Goal: Book appointment/travel/reservation

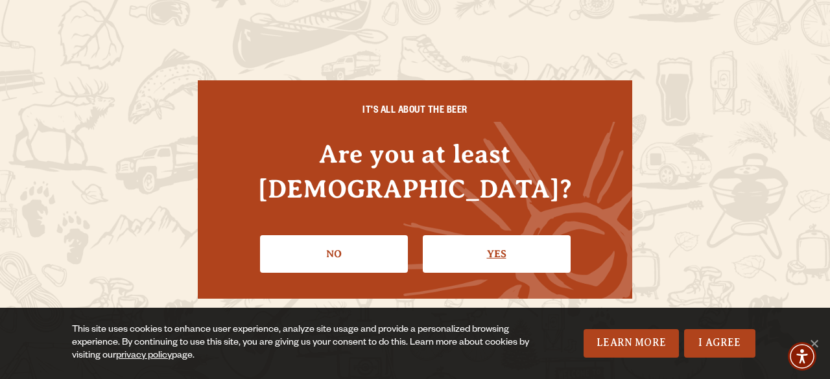
click at [534, 240] on link "Yes" at bounding box center [497, 254] width 148 height 38
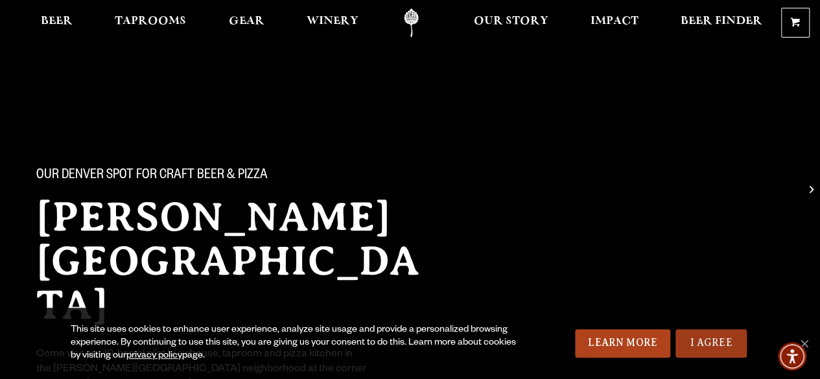
click at [711, 341] on link "I Agree" at bounding box center [711, 343] width 71 height 29
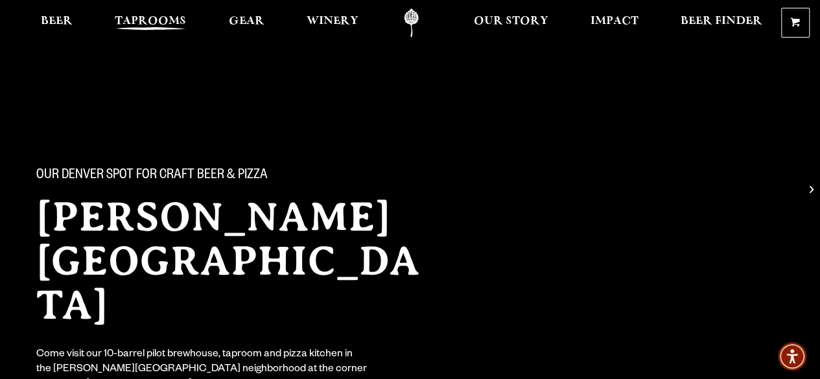
click at [132, 21] on span "Taprooms" at bounding box center [150, 21] width 71 height 10
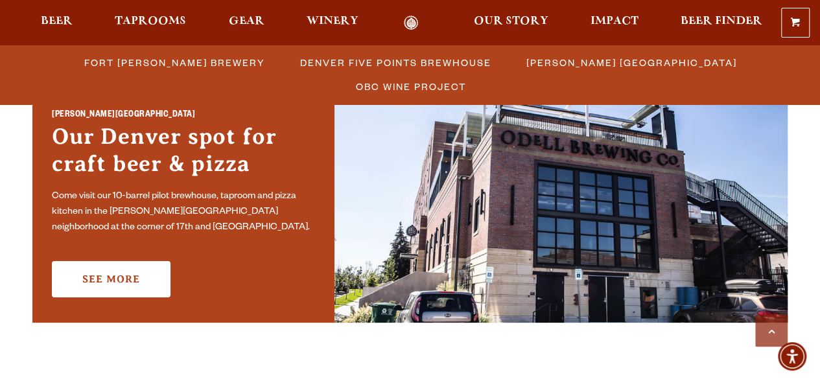
scroll to position [947, 0]
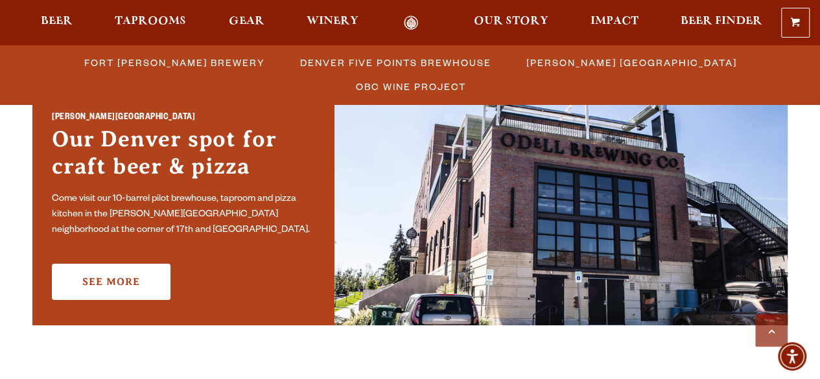
drag, startPoint x: 0, startPoint y: 0, endPoint x: 823, endPoint y: 205, distance: 848.5
click at [819, 205] on html "0 Shopping Cart No products in the cart. Beer Taprooms Gear Winery Our Story Im…" at bounding box center [410, 59] width 820 height 2012
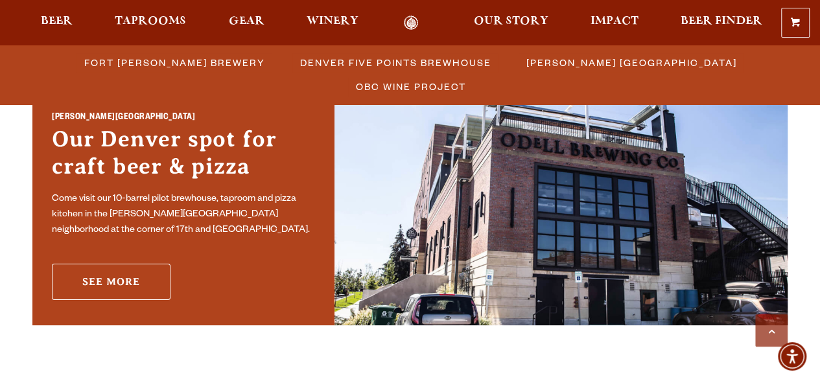
click at [119, 271] on link "See More" at bounding box center [111, 282] width 119 height 36
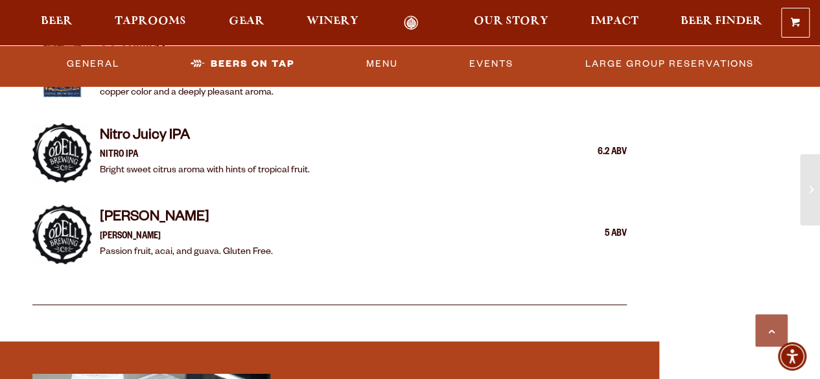
scroll to position [2210, 0]
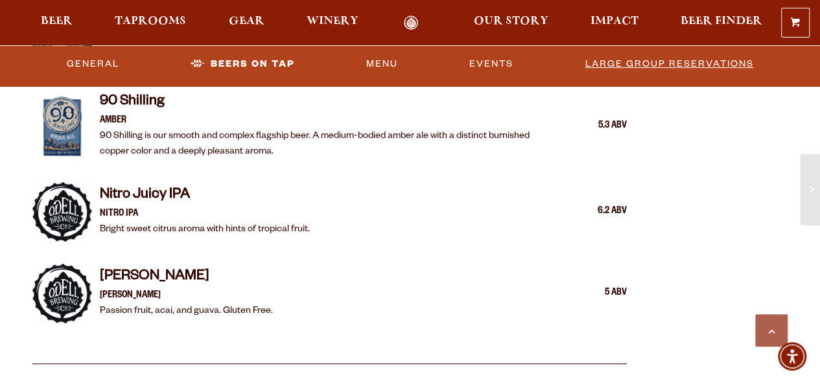
click at [635, 53] on link "Large Group Reservations" at bounding box center [669, 64] width 179 height 30
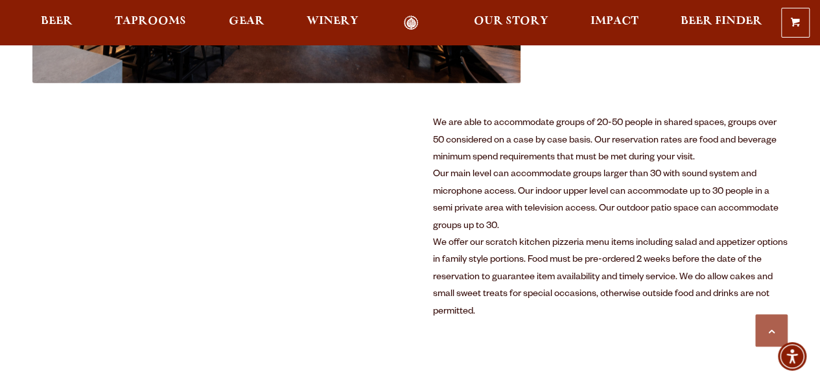
scroll to position [644, 0]
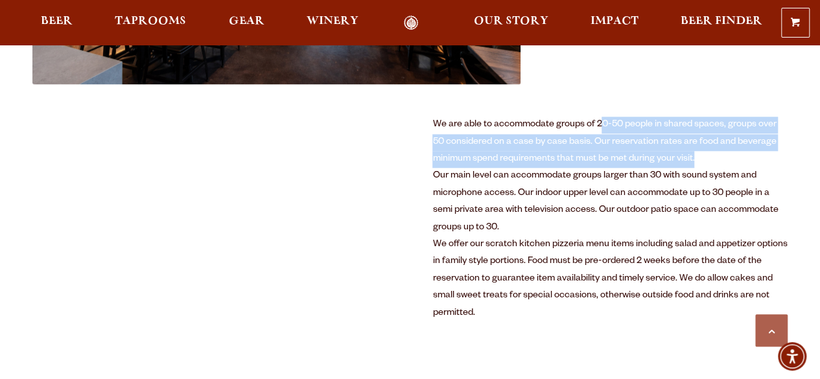
drag, startPoint x: 601, startPoint y: 123, endPoint x: 744, endPoint y: 159, distance: 147.2
click at [744, 159] on div "We are able to accommodate groups of 20-50 people in shared spaces, groups over…" at bounding box center [609, 142] width 355 height 51
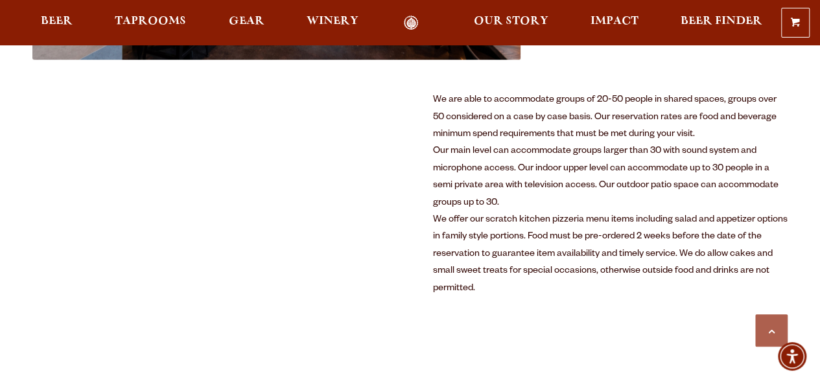
scroll to position [670, 0]
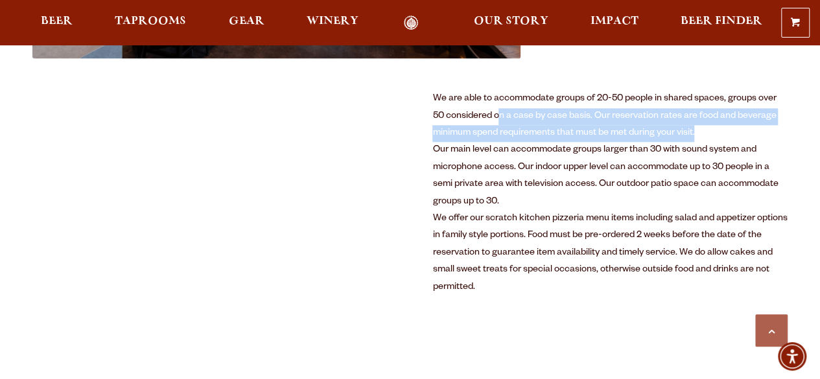
drag, startPoint x: 497, startPoint y: 123, endPoint x: 779, endPoint y: 128, distance: 282.1
click at [779, 128] on div "We are able to accommodate groups of 20-50 people in shared spaces, groups over…" at bounding box center [609, 116] width 355 height 51
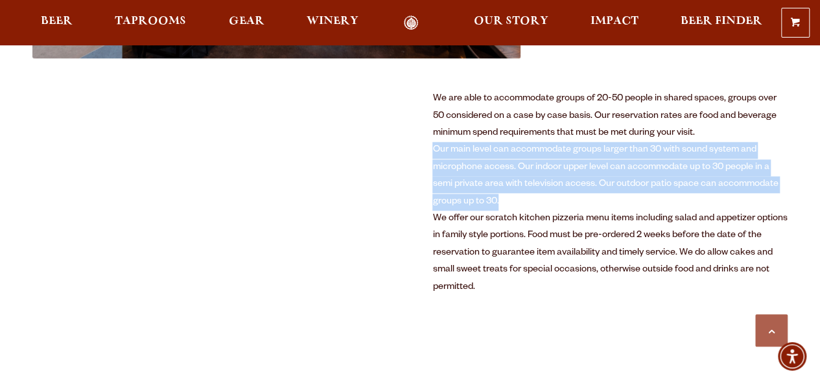
drag, startPoint x: 427, startPoint y: 146, endPoint x: 641, endPoint y: 194, distance: 219.3
click at [641, 194] on div "Our main level can accommodate groups larger than 30 with sound system and micr…" at bounding box center [609, 176] width 355 height 69
drag, startPoint x: 641, startPoint y: 194, endPoint x: 504, endPoint y: 150, distance: 143.1
click at [504, 150] on div "Our main level can accommodate groups larger than 30 with sound system and micr…" at bounding box center [609, 176] width 355 height 69
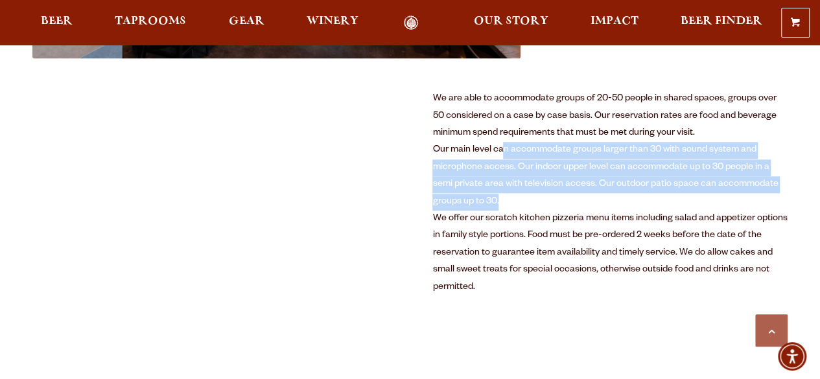
click at [504, 150] on div "Our main level can accommodate groups larger than 30 with sound system and micr…" at bounding box center [609, 176] width 355 height 69
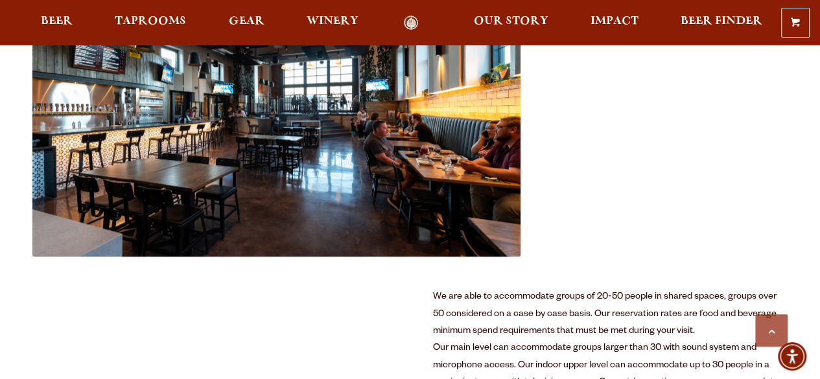
scroll to position [644, 0]
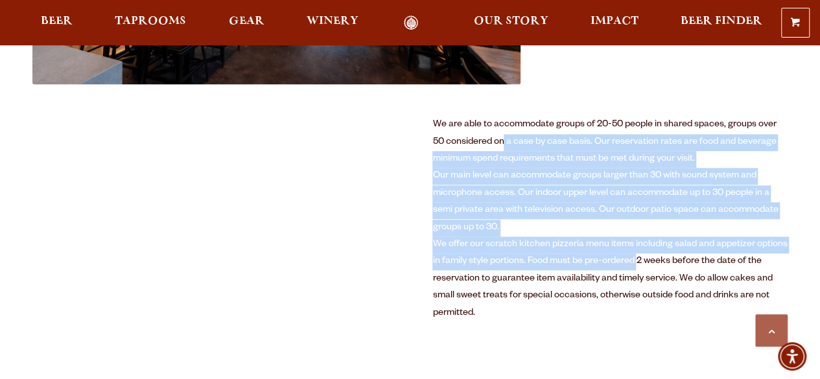
drag, startPoint x: 504, startPoint y: 150, endPoint x: 639, endPoint y: 261, distance: 174.5
click at [639, 261] on div "We are able to accommodate groups of 20-50 people in shared spaces, groups over…" at bounding box center [609, 220] width 355 height 206
click at [639, 261] on div "We offer our scratch kitchen pizzeria menu items including salad and appetizer …" at bounding box center [609, 280] width 355 height 86
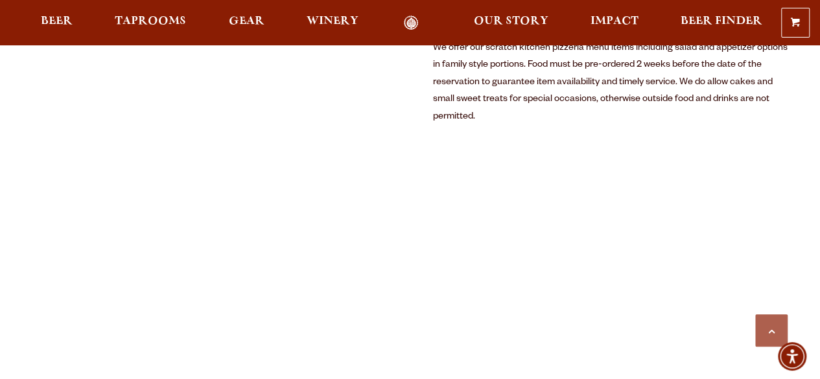
scroll to position [700, 0]
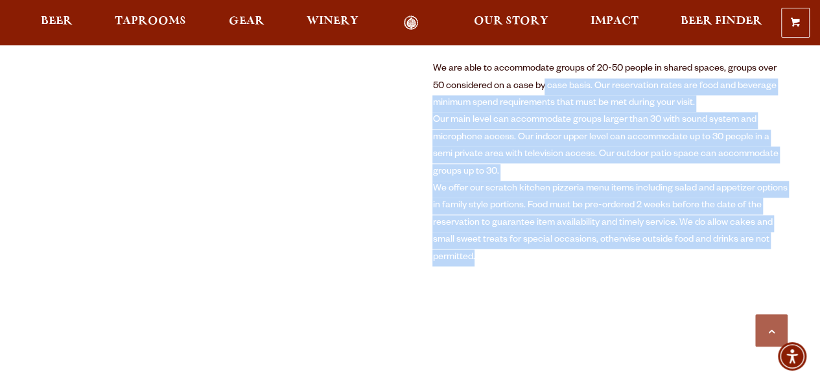
drag, startPoint x: 639, startPoint y: 261, endPoint x: 543, endPoint y: 93, distance: 193.4
click at [543, 93] on div "We are able to accommodate groups of 20-50 people in shared spaces, groups over…" at bounding box center [609, 164] width 355 height 206
click at [543, 93] on div "We are able to accommodate groups of 20-50 people in shared spaces, groups over…" at bounding box center [609, 86] width 355 height 51
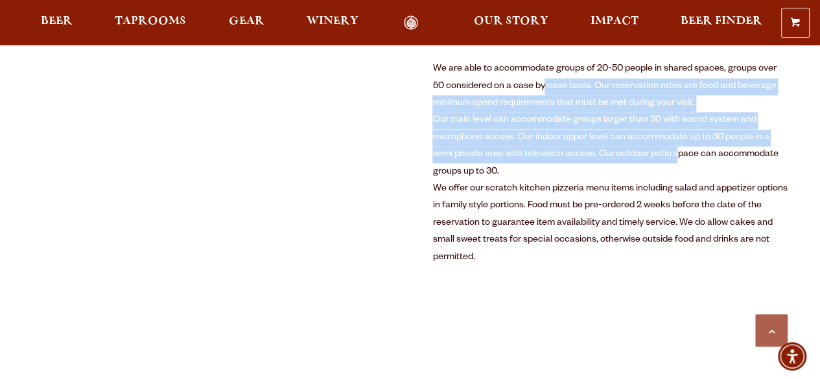
drag, startPoint x: 543, startPoint y: 93, endPoint x: 677, endPoint y: 158, distance: 149.0
click at [677, 158] on div "We are able to accommodate groups of 20-50 people in shared spaces, groups over…" at bounding box center [609, 164] width 355 height 206
click at [677, 158] on div "Our main level can accommodate groups larger than 30 with sound system and micr…" at bounding box center [609, 146] width 355 height 69
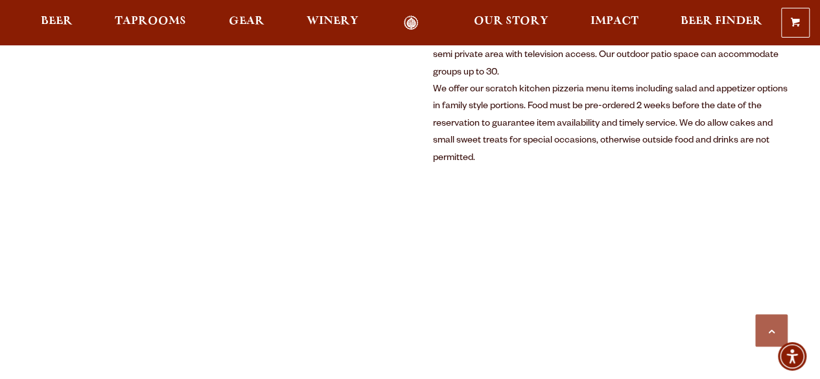
scroll to position [882, 0]
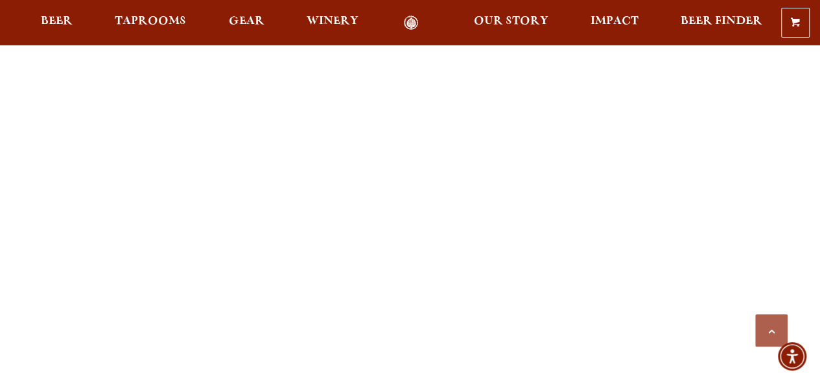
scroll to position [1115, 0]
click at [582, 257] on div "Previous Next 1 2 3 Loading… We are able to accommodate groups of 20-50 people …" at bounding box center [409, 231] width 755 height 2186
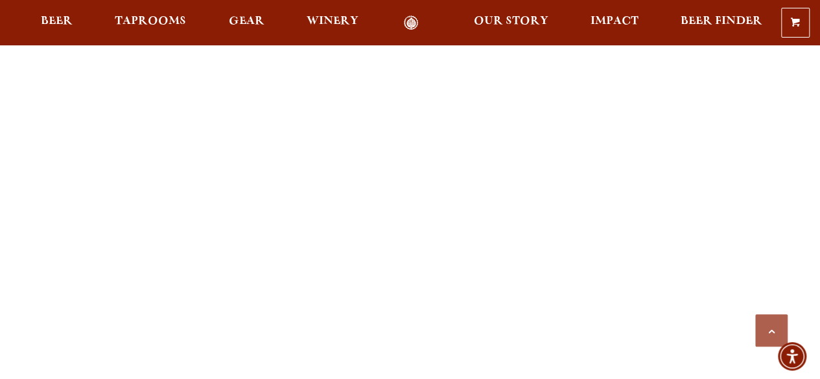
click at [526, 266] on div "Previous Next 1 2 3 Loading… We are able to accommodate groups of 20-50 people …" at bounding box center [409, 23] width 755 height 2186
